Goal: Download file/media

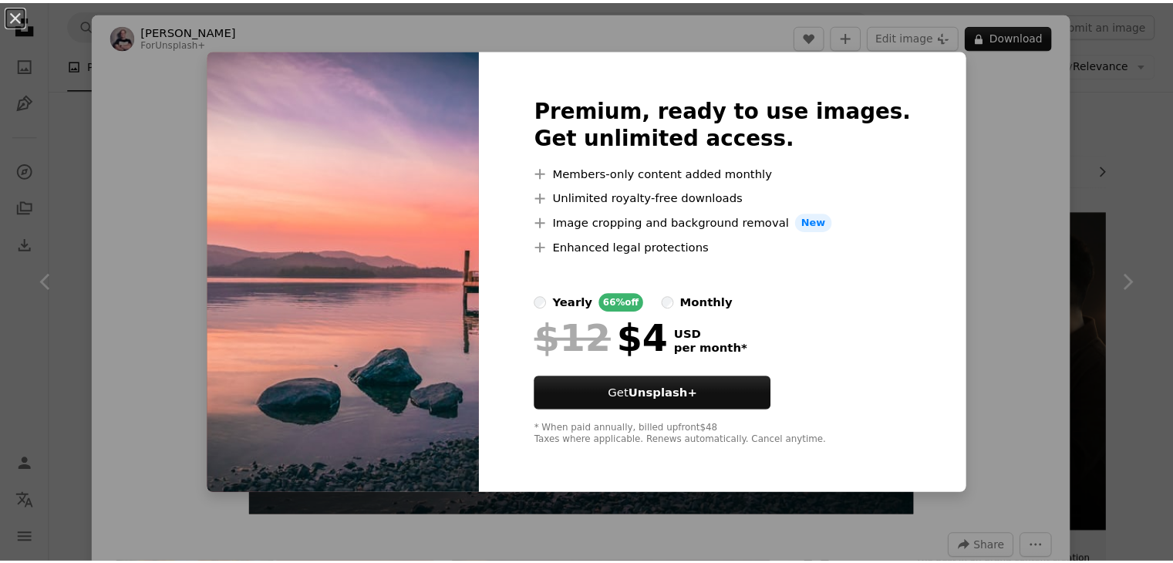
scroll to position [1616, 0]
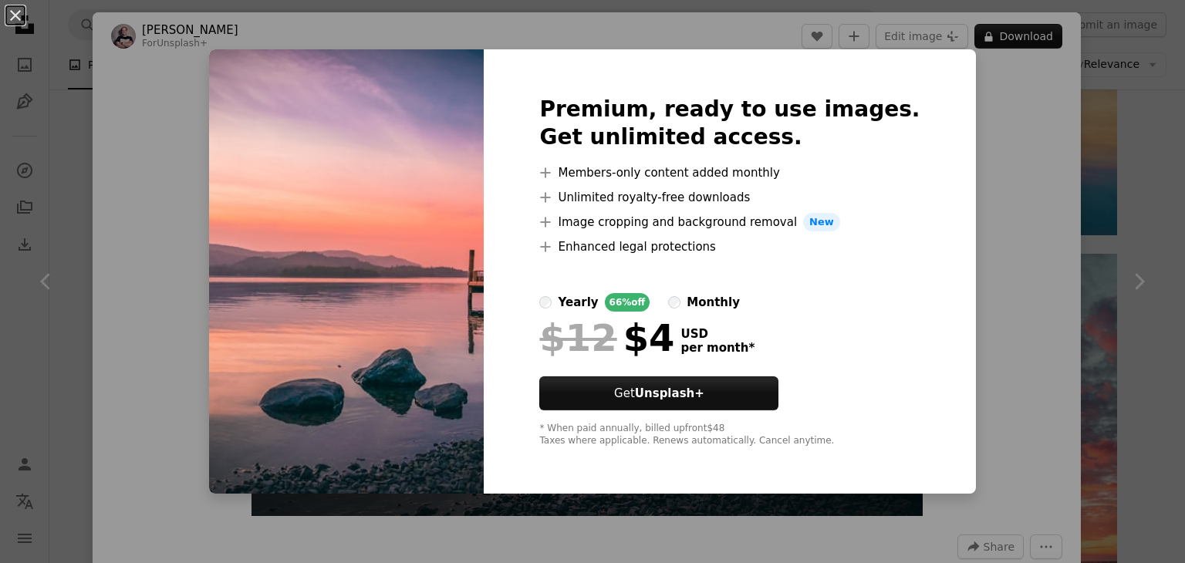
click at [423, 235] on img at bounding box center [346, 271] width 275 height 444
click at [1021, 194] on div "An X shape Premium, ready to use images. Get unlimited access. A plus sign Memb…" at bounding box center [592, 281] width 1185 height 563
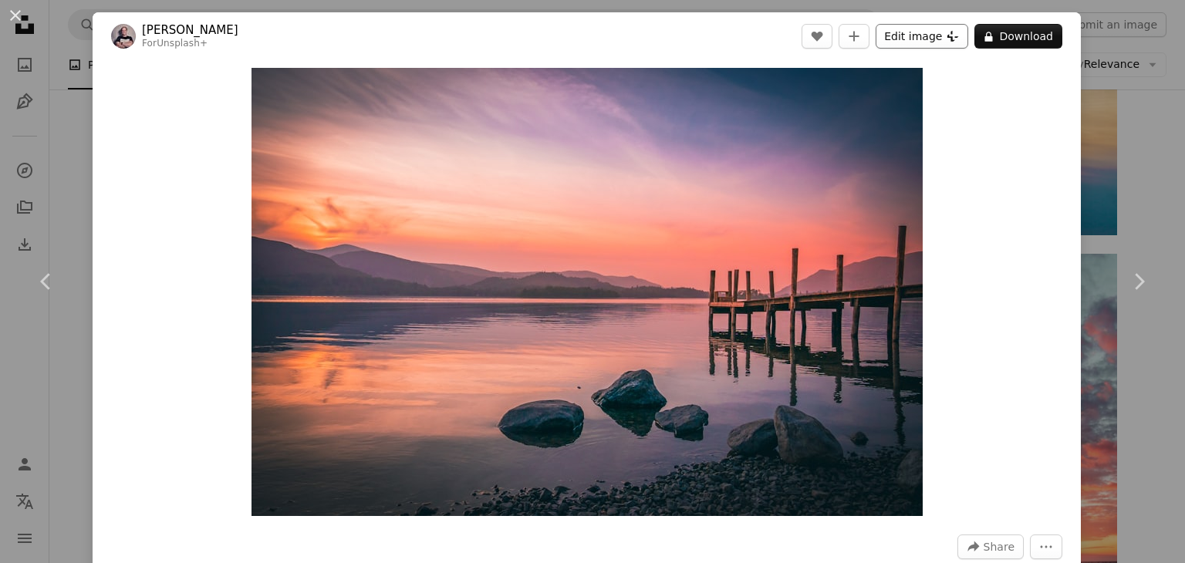
click at [924, 25] on button "Edit image Plus sign for Unsplash+" at bounding box center [921, 36] width 93 height 25
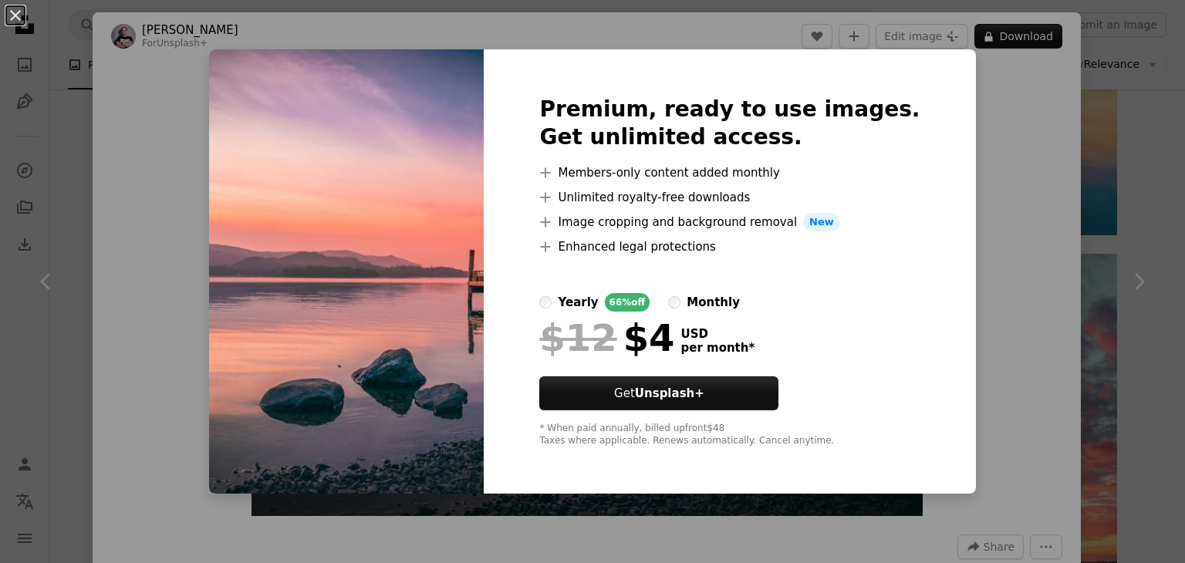
click at [512, 229] on div "Premium, ready to use images. Get unlimited access. A plus sign Members-only co…" at bounding box center [729, 271] width 491 height 444
click at [555, 180] on div "Premium, ready to use images. Get unlimited access. A plus sign Members-only co…" at bounding box center [729, 271] width 491 height 444
click at [197, 191] on div "An X shape Premium, ready to use images. Get unlimited access. A plus sign Memb…" at bounding box center [592, 281] width 1185 height 563
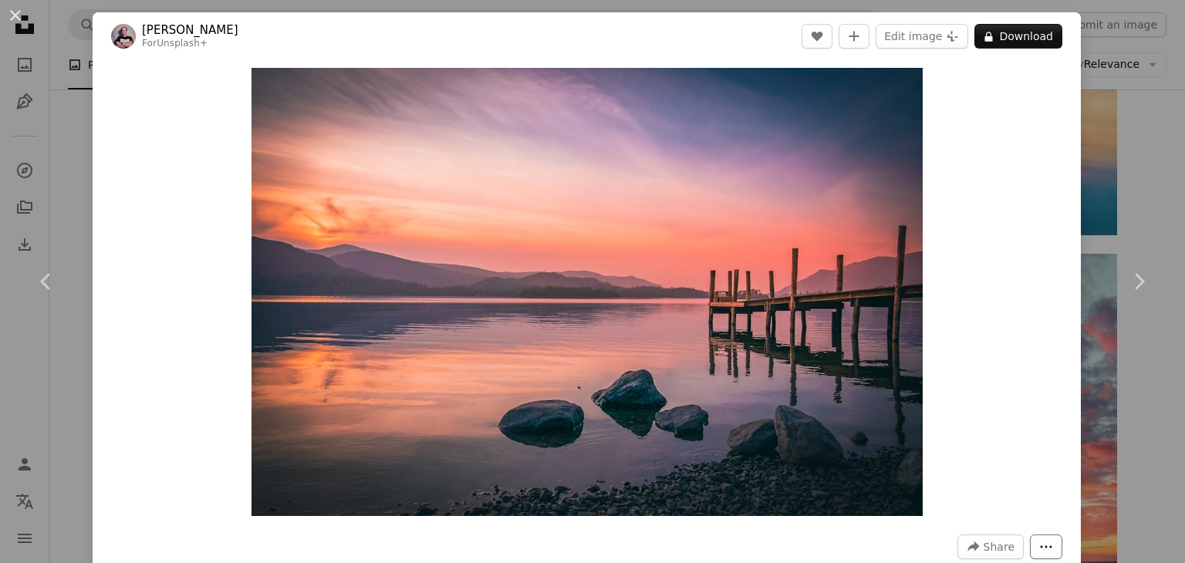
click at [1039, 550] on icon "More Actions" at bounding box center [1046, 547] width 14 height 14
